Goal: Information Seeking & Learning: Find specific fact

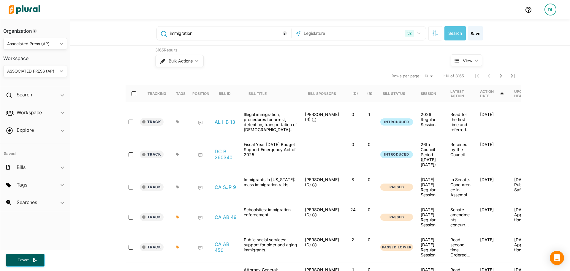
click at [477, 62] on span "View ic_keyboard_arrow_down" at bounding box center [466, 60] width 31 height 12
drag, startPoint x: 426, startPoint y: 62, endPoint x: 427, endPoint y: 52, distance: 9.8
click at [426, 61] on div "Bulk Actions ic_keyboard_arrow_down" at bounding box center [291, 60] width 273 height 15
click at [433, 36] on button "button" at bounding box center [436, 33] width 14 height 14
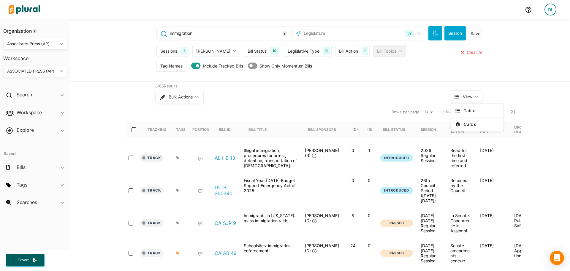
click at [432, 113] on select "10 20 50" at bounding box center [428, 111] width 13 height 7
click at [327, 99] on div "Bulk Actions ic_keyboard_arrow_down" at bounding box center [291, 96] width 273 height 15
drag, startPoint x: 222, startPoint y: 32, endPoint x: 135, endPoint y: 34, distance: 87.4
click at [133, 34] on div "immigration 52 [US_STATE] [US_STATE] [US_STATE] [US_STATE] [US_STATE] [US_STATE…" at bounding box center [320, 50] width 500 height 62
type input "HB 460"
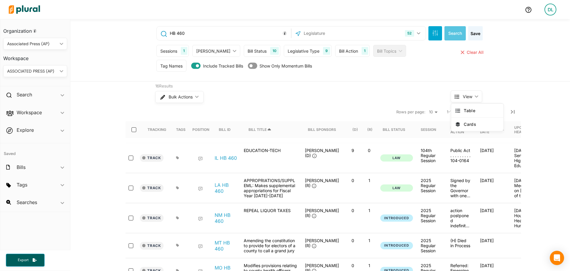
scroll to position [30, 0]
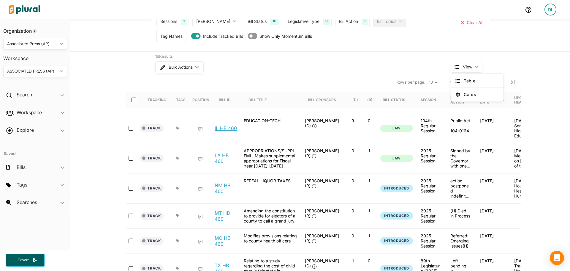
click at [224, 129] on link "IL HB 460" at bounding box center [226, 128] width 22 height 6
click at [224, 127] on link "IL HB 460" at bounding box center [226, 128] width 22 height 6
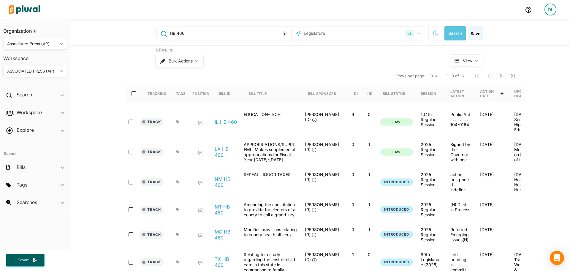
drag, startPoint x: 176, startPoint y: 32, endPoint x: 194, endPoint y: 33, distance: 18.2
click at [194, 33] on input "HB 460" at bounding box center [229, 33] width 120 height 11
type input "HB 3247"
click at [451, 34] on button "Search" at bounding box center [455, 33] width 21 height 14
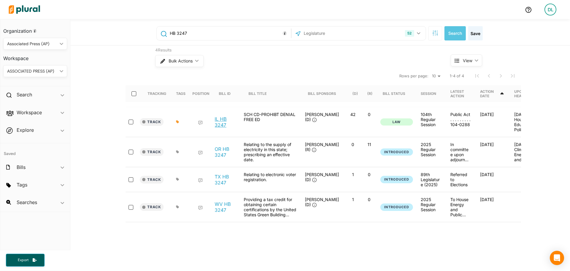
click at [220, 126] on link "IL HB 3247" at bounding box center [226, 122] width 23 height 12
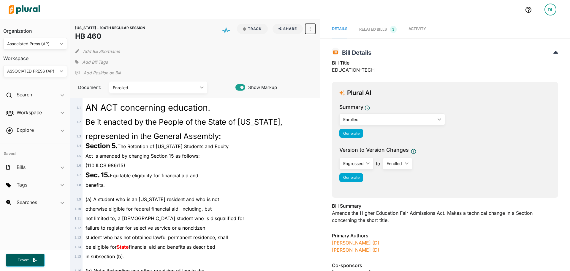
click at [309, 29] on button "button" at bounding box center [310, 29] width 10 height 10
click at [329, 56] on div "View Source" at bounding box center [336, 55] width 36 height 5
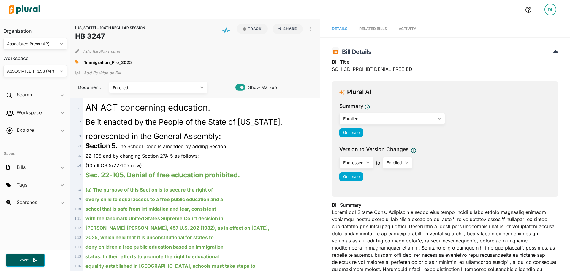
click at [409, 30] on span "Activity" at bounding box center [408, 28] width 18 height 4
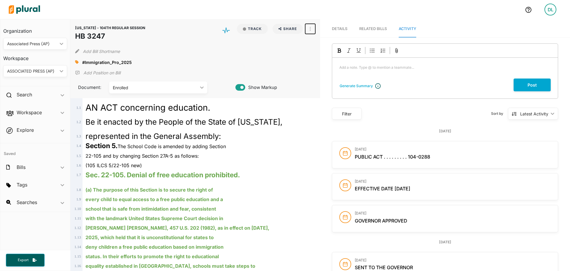
click at [310, 27] on button "button" at bounding box center [310, 29] width 10 height 10
click at [320, 54] on div "View Source" at bounding box center [336, 55] width 36 height 5
